Goal: Information Seeking & Learning: Check status

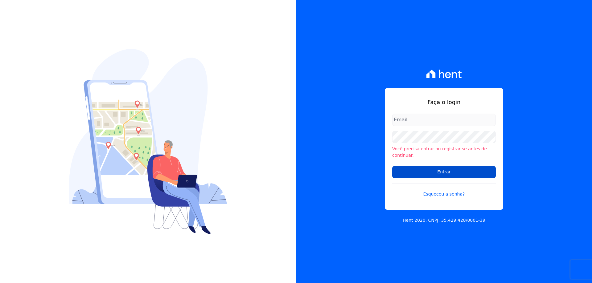
type input "[EMAIL_ADDRESS][DOMAIN_NAME]"
click at [429, 172] on input "Entrar" at bounding box center [444, 172] width 104 height 12
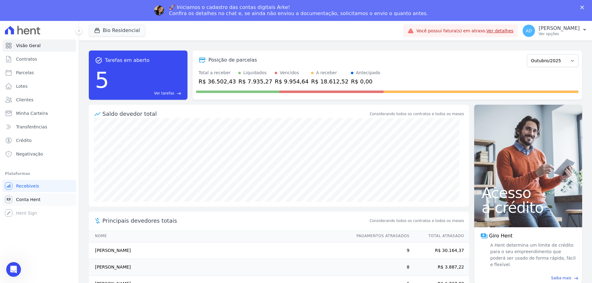
click at [26, 199] on span "Conta Hent" at bounding box center [28, 200] width 24 height 6
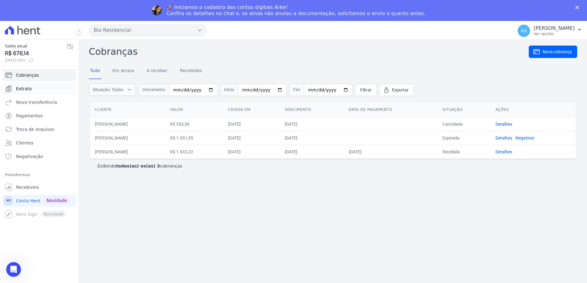
click at [33, 87] on link "Extrato" at bounding box center [39, 89] width 74 height 12
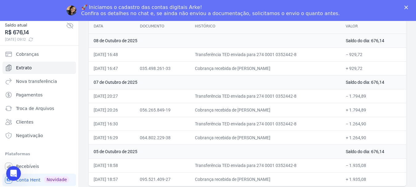
scroll to position [69, 0]
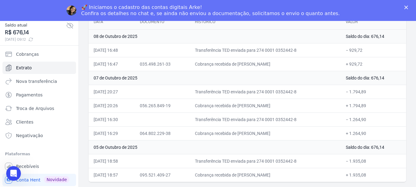
drag, startPoint x: 266, startPoint y: 174, endPoint x: 244, endPoint y: 175, distance: 21.9
click at [244, 175] on td "Cobrança recebida de [PERSON_NAME]" at bounding box center [265, 175] width 151 height 14
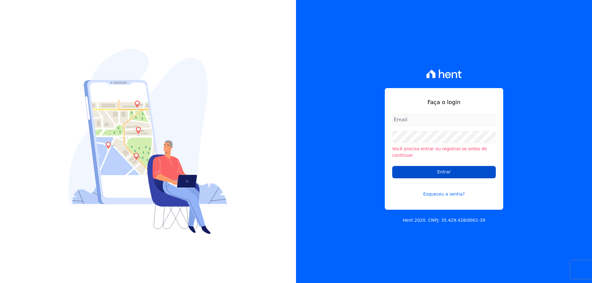
type input "financeiro01@imobcon.com"
click at [416, 166] on input "Entrar" at bounding box center [444, 172] width 104 height 12
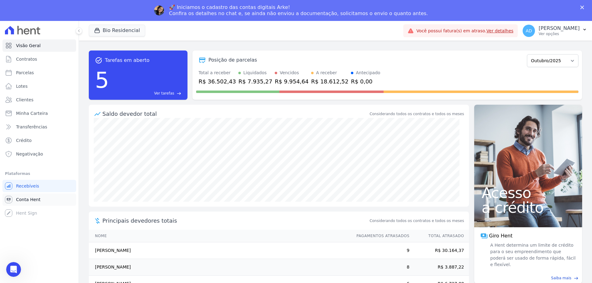
click at [18, 199] on span "Conta Hent" at bounding box center [28, 200] width 24 height 6
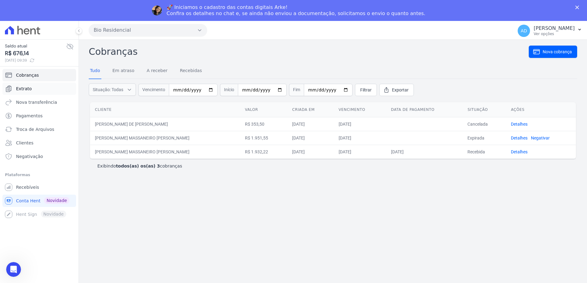
click at [24, 84] on link "Extrato" at bounding box center [39, 89] width 74 height 12
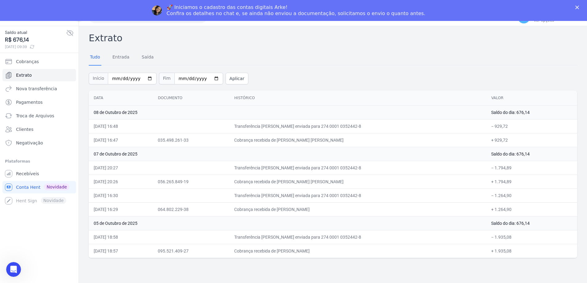
scroll to position [21, 0]
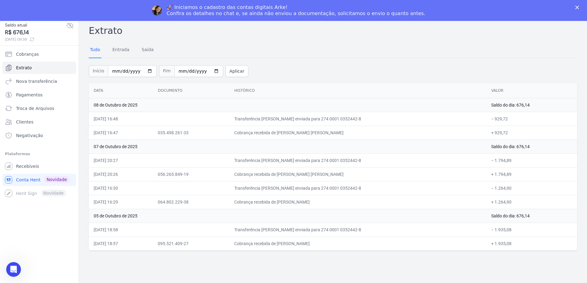
drag, startPoint x: 344, startPoint y: 244, endPoint x: 315, endPoint y: 242, distance: 29.3
click at [315, 242] on td "Cobrança recebida de [PERSON_NAME]" at bounding box center [357, 244] width 257 height 14
drag, startPoint x: 338, startPoint y: 202, endPoint x: 309, endPoint y: 202, distance: 29.0
click at [309, 202] on td "Cobrança recebida de [PERSON_NAME]" at bounding box center [357, 202] width 257 height 14
drag, startPoint x: 341, startPoint y: 175, endPoint x: 294, endPoint y: 174, distance: 47.8
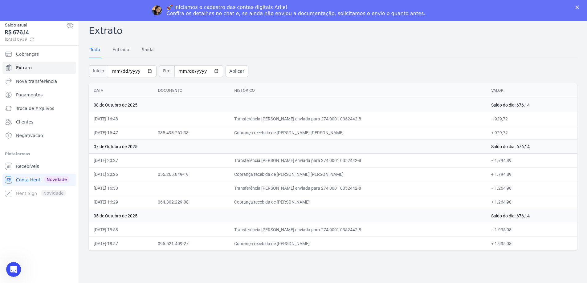
click at [295, 175] on td "Cobrança recebida de [PERSON_NAME] [PERSON_NAME]" at bounding box center [357, 174] width 257 height 14
drag, startPoint x: 343, startPoint y: 203, endPoint x: 327, endPoint y: 203, distance: 16.6
click at [327, 203] on td "Cobrança recebida de GABRIEL SANTOS DE SOUZA" at bounding box center [357, 202] width 257 height 14
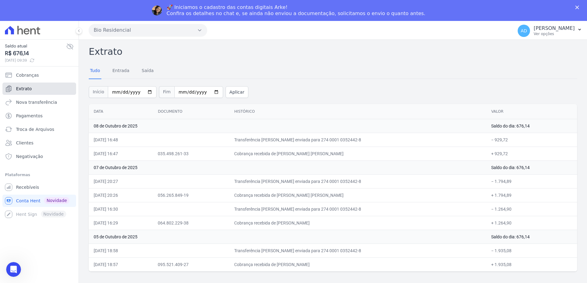
click at [36, 90] on link "Extrato" at bounding box center [39, 89] width 74 height 12
